Goal: Find specific page/section

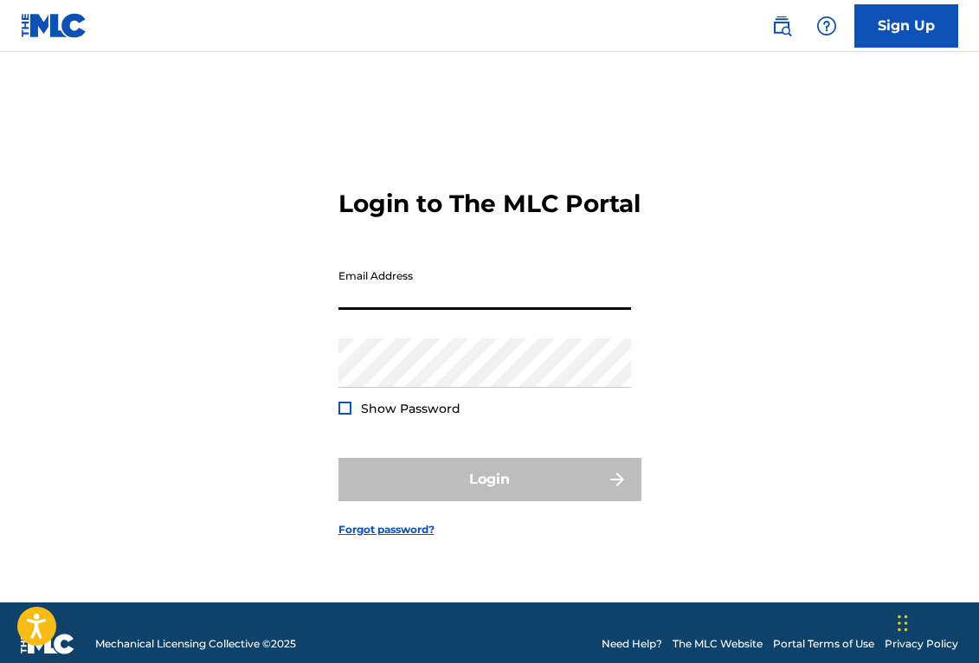
type input "[EMAIL_ADDRESS][DOMAIN_NAME]"
click at [489, 494] on button "Login" at bounding box center [489, 479] width 303 height 43
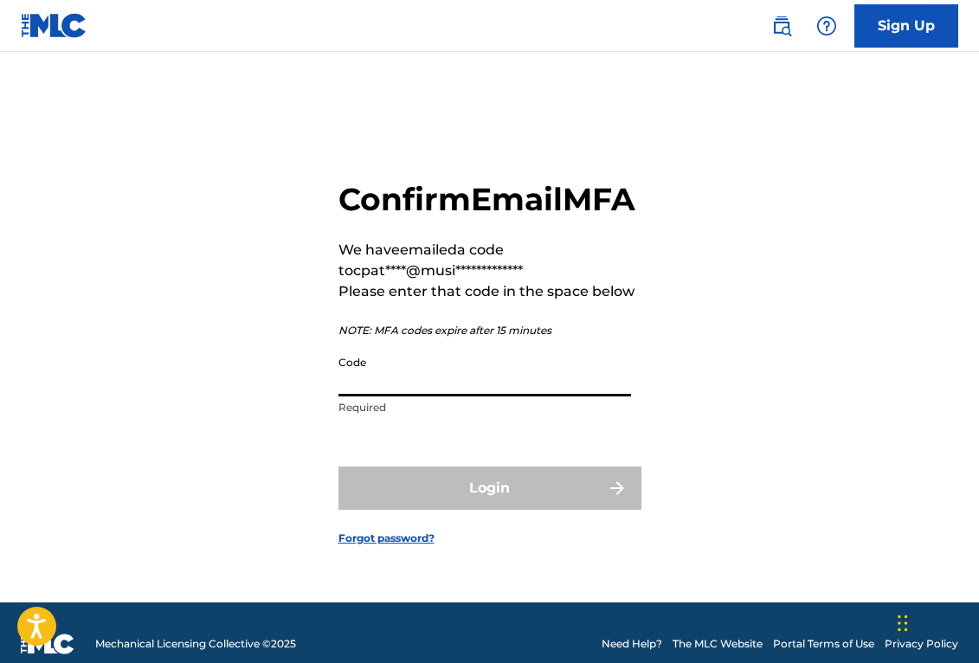
click at [459, 396] on input "Code" at bounding box center [484, 371] width 293 height 49
paste input "397083"
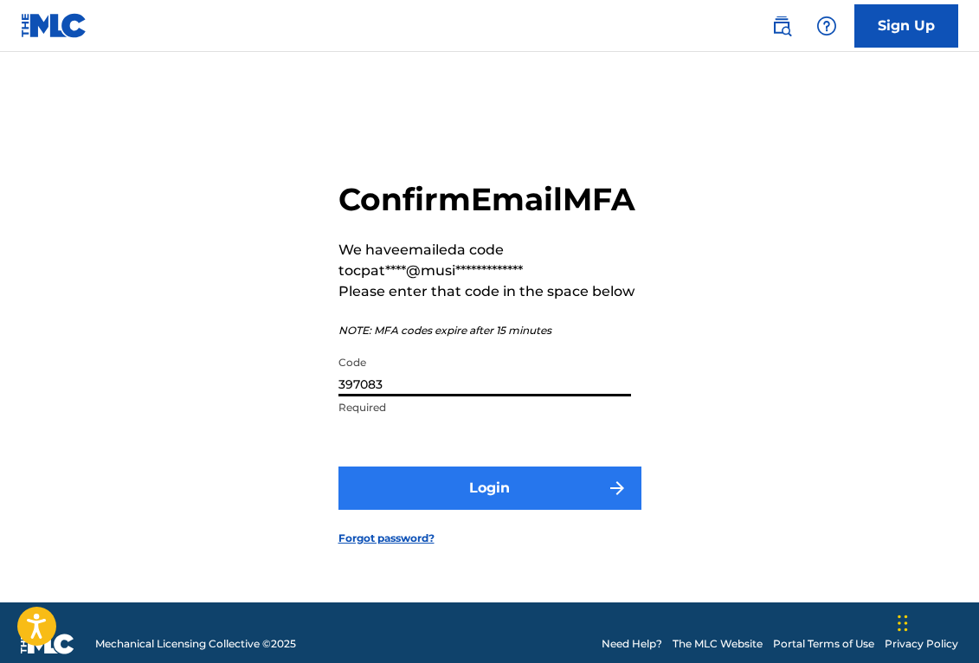
type input "397083"
click at [452, 510] on button "Login" at bounding box center [489, 488] width 303 height 43
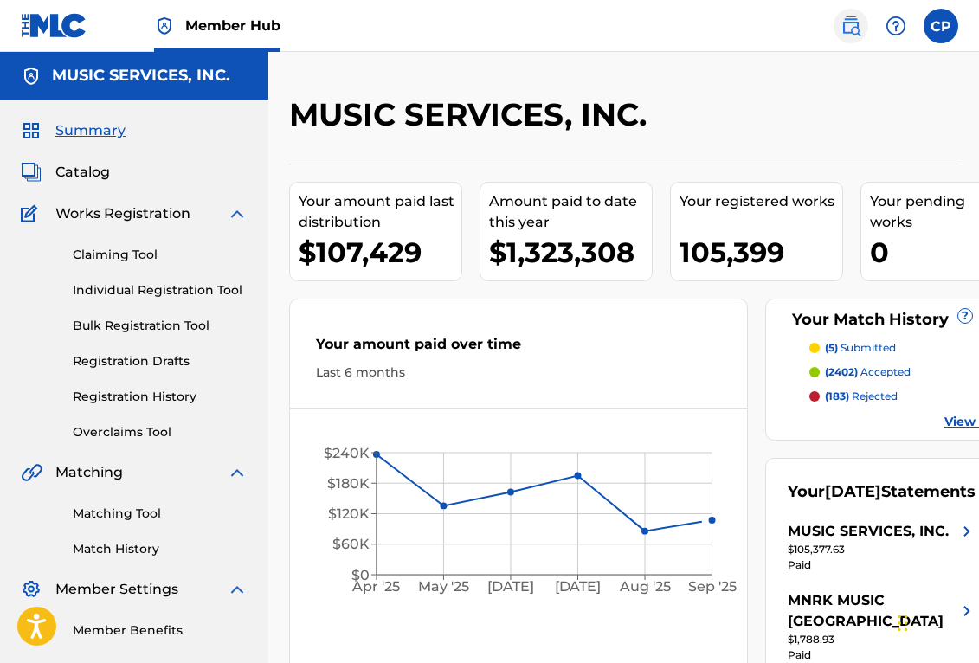
click at [850, 31] on img at bounding box center [850, 26] width 21 height 21
